Goal: Transaction & Acquisition: Book appointment/travel/reservation

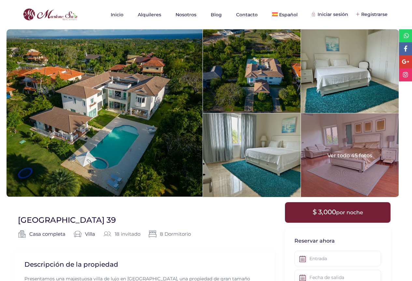
click at [369, 144] on div at bounding box center [350, 155] width 98 height 84
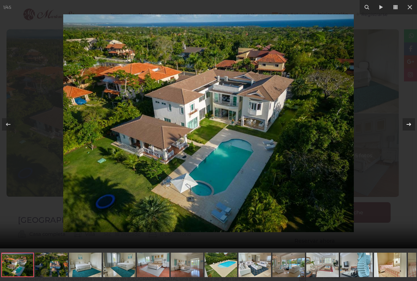
click at [409, 125] on icon at bounding box center [409, 125] width 8 height 8
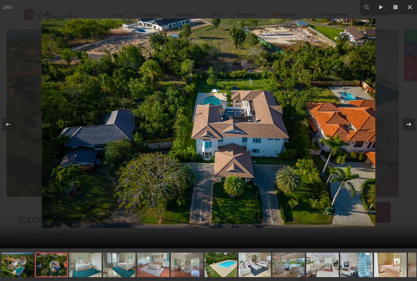
click at [409, 125] on icon at bounding box center [409, 125] width 8 height 8
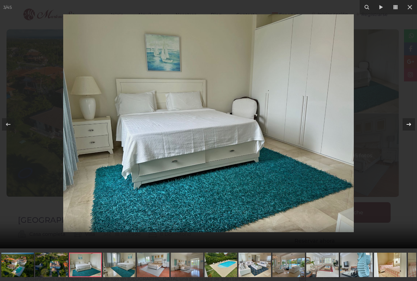
click at [409, 125] on icon at bounding box center [409, 125] width 8 height 8
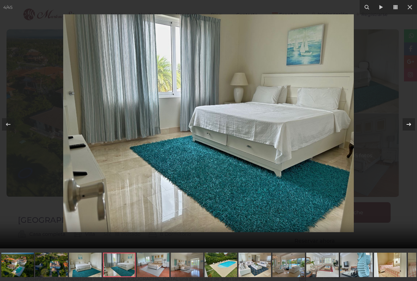
click at [410, 125] on icon at bounding box center [409, 125] width 8 height 8
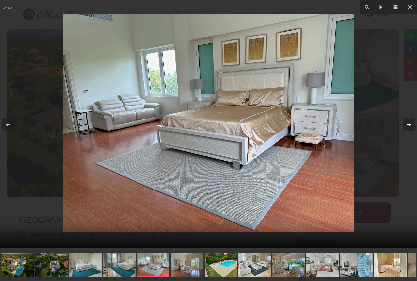
click at [410, 125] on icon at bounding box center [409, 124] width 5 height 3
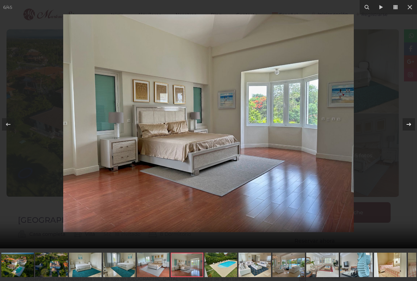
click at [411, 125] on icon at bounding box center [409, 124] width 5 height 3
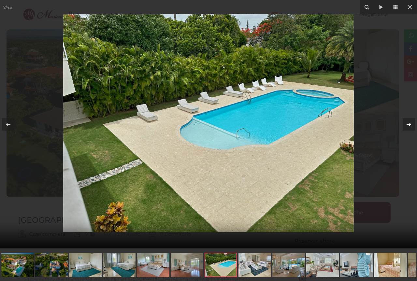
click at [411, 125] on icon at bounding box center [409, 124] width 5 height 3
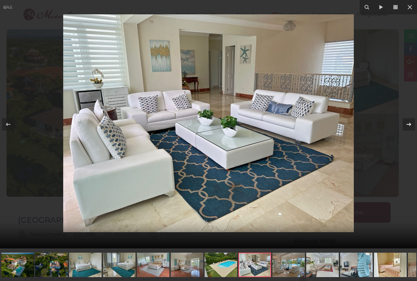
click at [411, 125] on icon at bounding box center [409, 124] width 5 height 3
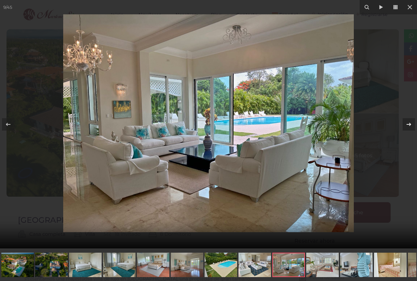
click at [411, 125] on icon at bounding box center [409, 124] width 5 height 3
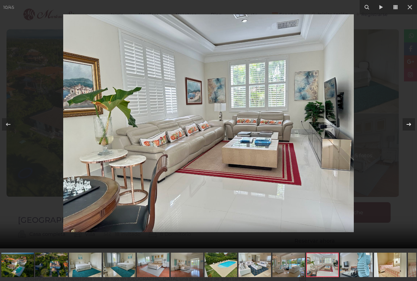
click at [411, 125] on icon at bounding box center [409, 124] width 5 height 3
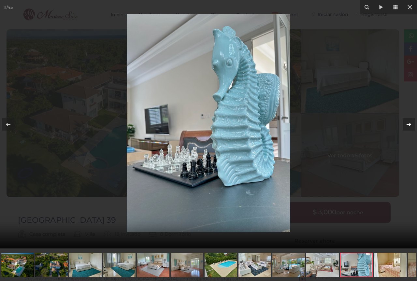
click at [411, 124] on icon at bounding box center [409, 125] width 8 height 8
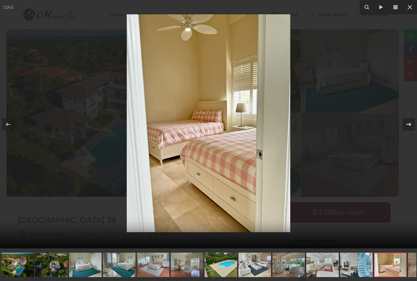
click at [411, 124] on icon at bounding box center [409, 125] width 8 height 8
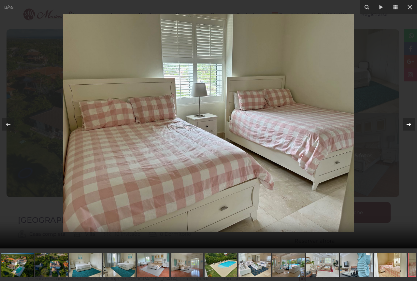
click at [411, 124] on icon at bounding box center [409, 125] width 8 height 8
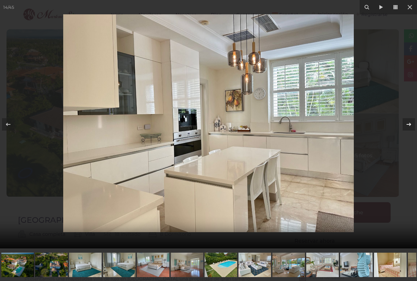
click at [411, 124] on icon at bounding box center [409, 125] width 8 height 8
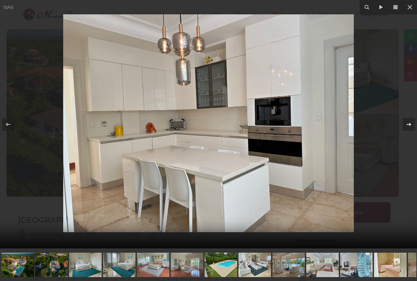
click at [411, 124] on icon at bounding box center [409, 125] width 8 height 8
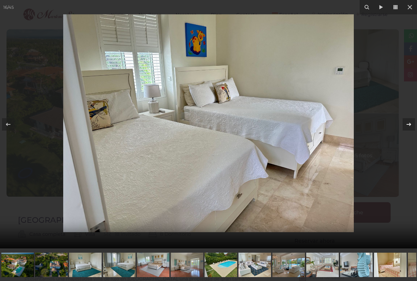
click at [411, 123] on icon at bounding box center [409, 125] width 8 height 8
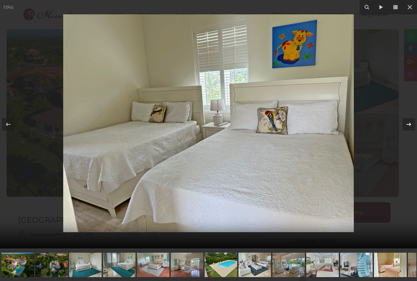
click at [411, 123] on icon at bounding box center [409, 125] width 8 height 8
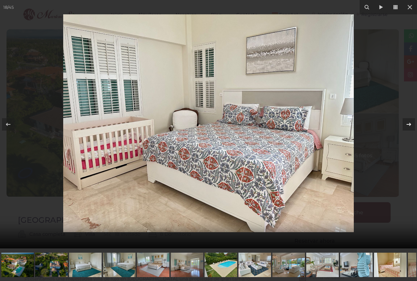
click at [412, 123] on icon at bounding box center [409, 125] width 8 height 8
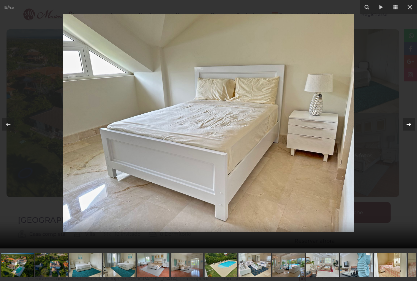
click at [412, 123] on icon at bounding box center [409, 125] width 8 height 8
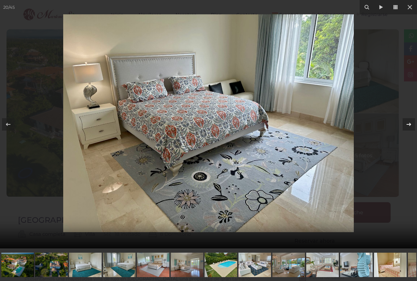
click at [412, 123] on icon at bounding box center [409, 125] width 8 height 8
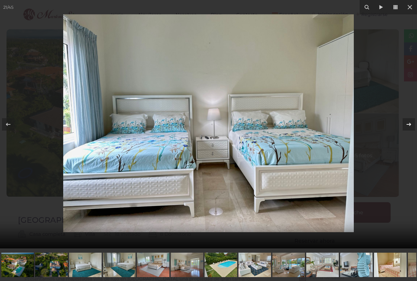
click at [412, 124] on icon at bounding box center [409, 125] width 8 height 8
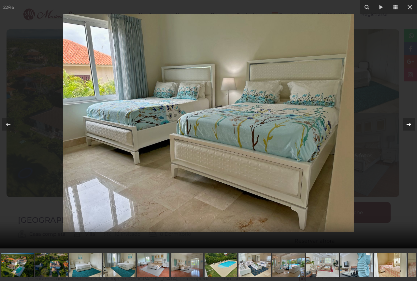
click at [412, 124] on icon at bounding box center [409, 125] width 8 height 8
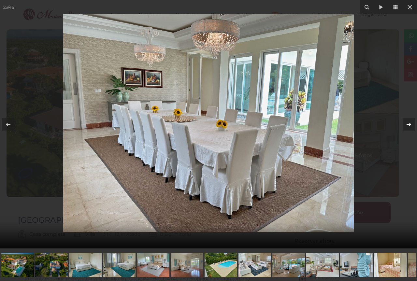
click at [412, 124] on icon at bounding box center [409, 125] width 8 height 8
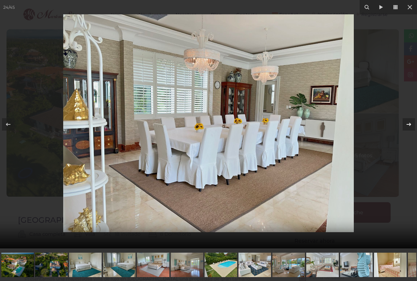
click at [412, 123] on icon at bounding box center [409, 125] width 8 height 8
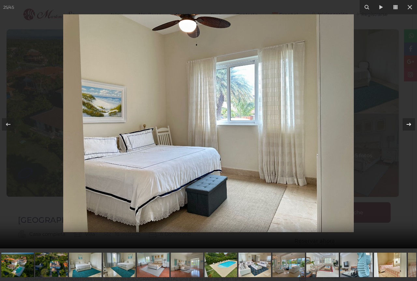
click at [412, 123] on icon at bounding box center [409, 125] width 8 height 8
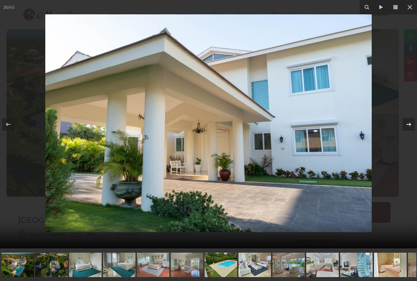
click at [412, 123] on icon at bounding box center [409, 125] width 8 height 8
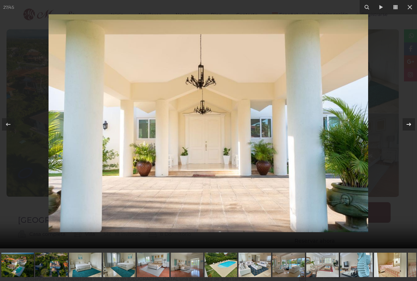
click at [412, 123] on icon at bounding box center [409, 125] width 8 height 8
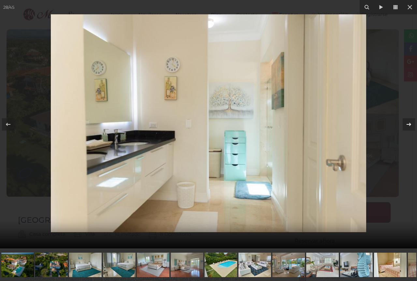
click at [412, 122] on icon at bounding box center [409, 125] width 8 height 8
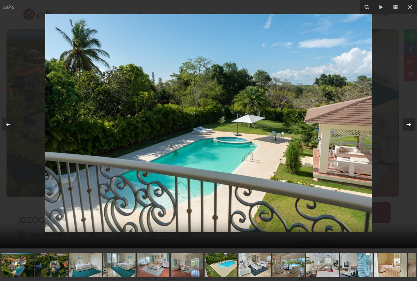
click at [411, 122] on icon at bounding box center [409, 125] width 8 height 8
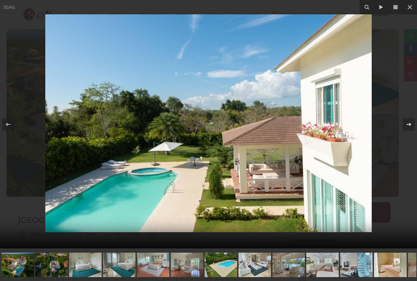
click at [411, 122] on icon at bounding box center [409, 125] width 8 height 8
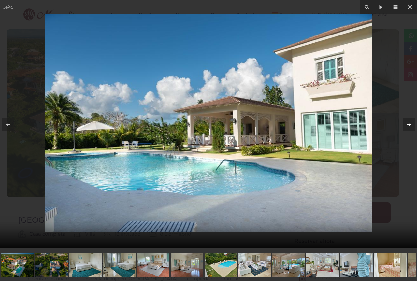
click at [411, 122] on icon at bounding box center [409, 125] width 8 height 8
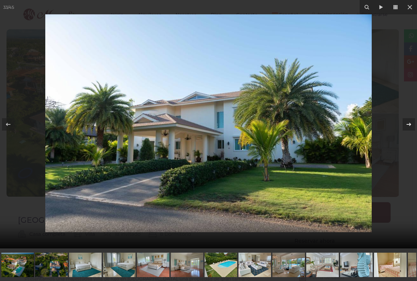
click at [411, 122] on icon at bounding box center [409, 125] width 8 height 8
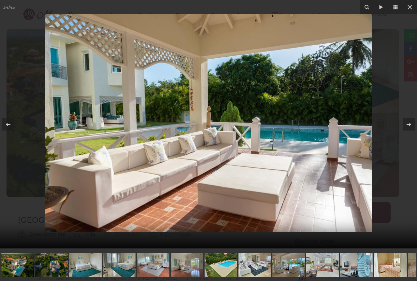
click at [410, 187] on div at bounding box center [208, 124] width 417 height 249
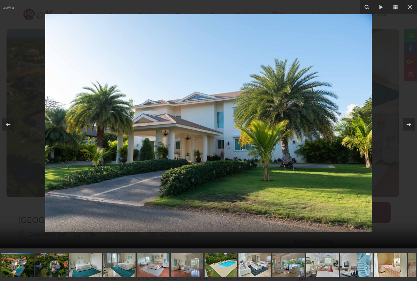
click at [406, 157] on div at bounding box center [208, 124] width 417 height 249
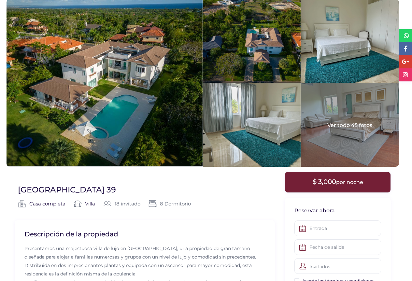
scroll to position [98, 0]
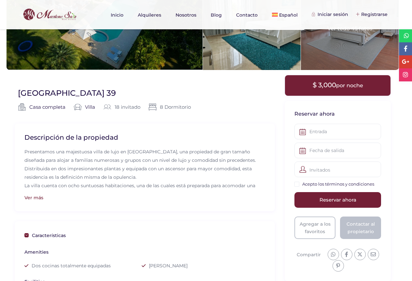
click at [358, 85] on span "por noche" at bounding box center [350, 85] width 27 height 6
click at [353, 130] on input "text" at bounding box center [338, 132] width 86 height 16
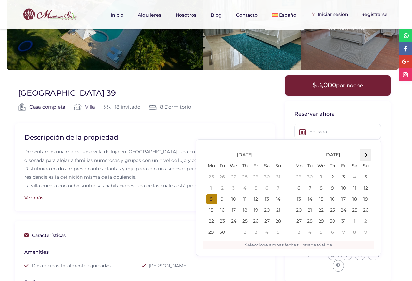
click at [368, 155] on th at bounding box center [366, 155] width 11 height 11
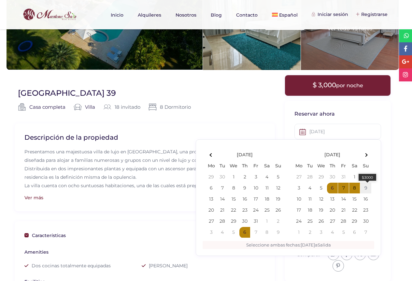
type input "[DATE]"
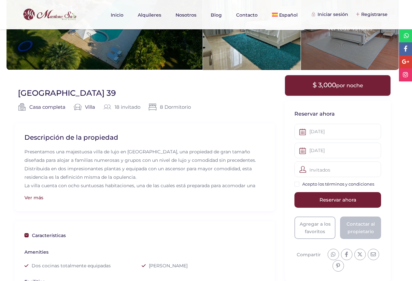
click at [342, 172] on div "Invitados" at bounding box center [338, 170] width 86 height 16
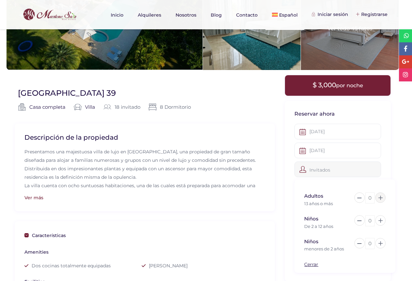
click at [382, 200] on icon at bounding box center [381, 198] width 4 height 4
click at [380, 197] on icon at bounding box center [381, 198] width 4 height 4
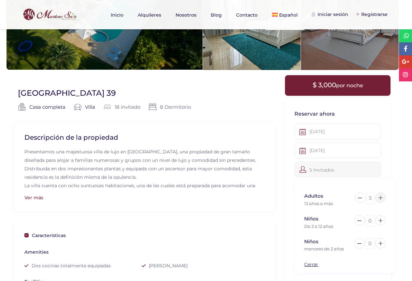
click at [380, 198] on icon at bounding box center [381, 198] width 4 height 4
click at [381, 198] on icon at bounding box center [381, 198] width 4 height 4
click at [382, 198] on icon at bounding box center [381, 198] width 4 height 4
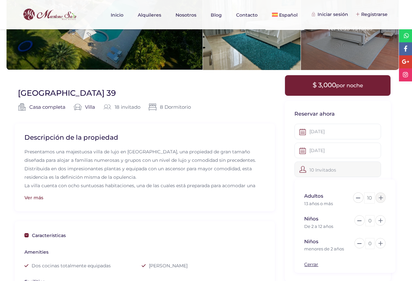
click at [382, 199] on icon at bounding box center [381, 198] width 4 height 4
click at [382, 198] on icon at bounding box center [381, 198] width 4 height 4
click at [388, 180] on div "Adultos 13 años o más 14 Niños De 2 a 12 años 0 Niños menores de 2 años" at bounding box center [345, 227] width 101 height 94
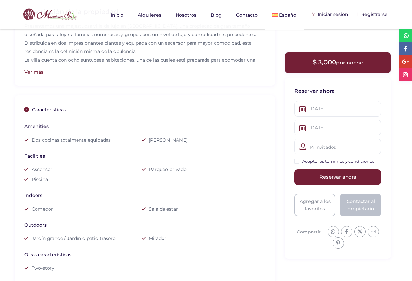
scroll to position [228, 0]
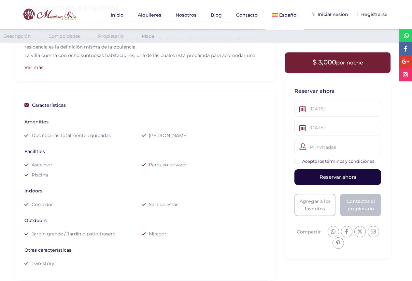
click at [337, 175] on input "Reservar ahora" at bounding box center [338, 178] width 86 height 16
type input "Reservar ahora"
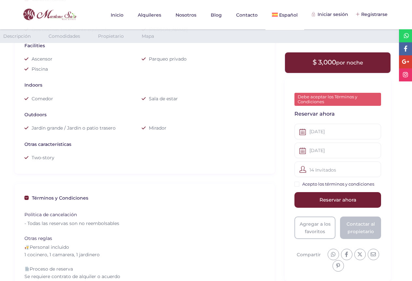
scroll to position [339, 0]
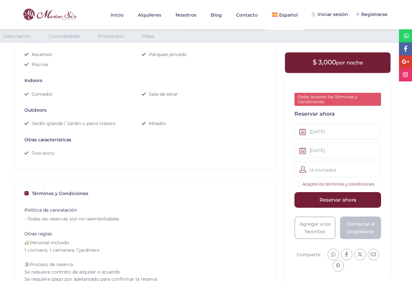
click at [337, 184] on link "Acepto los términos y condiciones" at bounding box center [339, 184] width 72 height 5
